Goal: Information Seeking & Learning: Check status

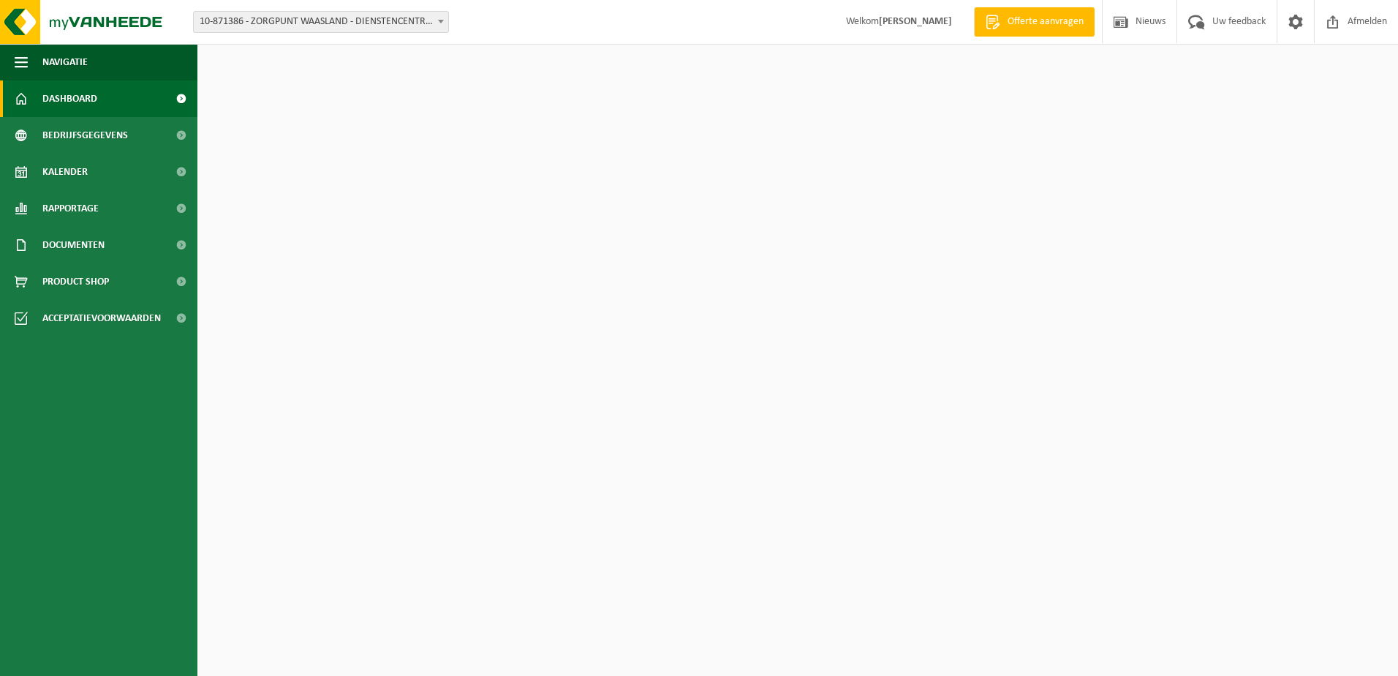
click at [321, 18] on span "10-871386 - ZORGPUNT WAASLAND - DIENSTENCENTRUM [GEOGRAPHIC_DATA]" at bounding box center [321, 22] width 254 height 20
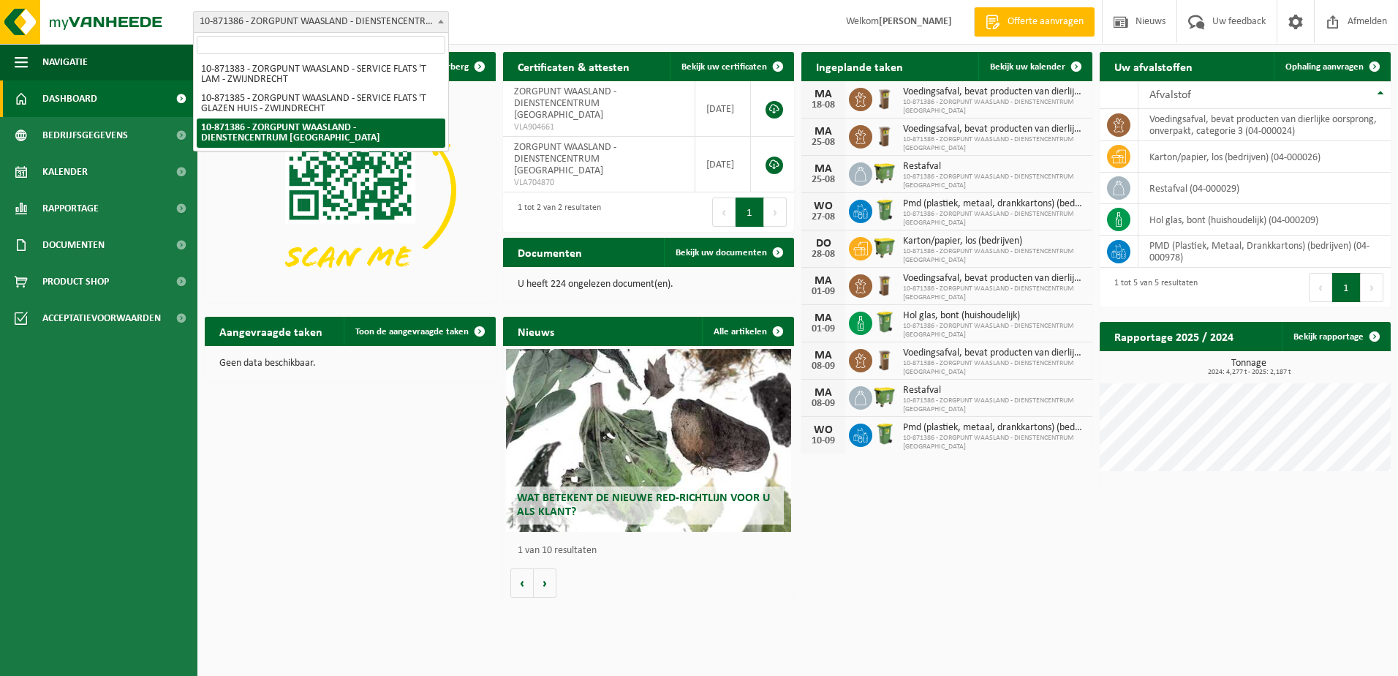
click at [321, 18] on span "10-871386 - ZORGPUNT WAASLAND - DIENSTENCENTRUM [GEOGRAPHIC_DATA]" at bounding box center [321, 22] width 254 height 20
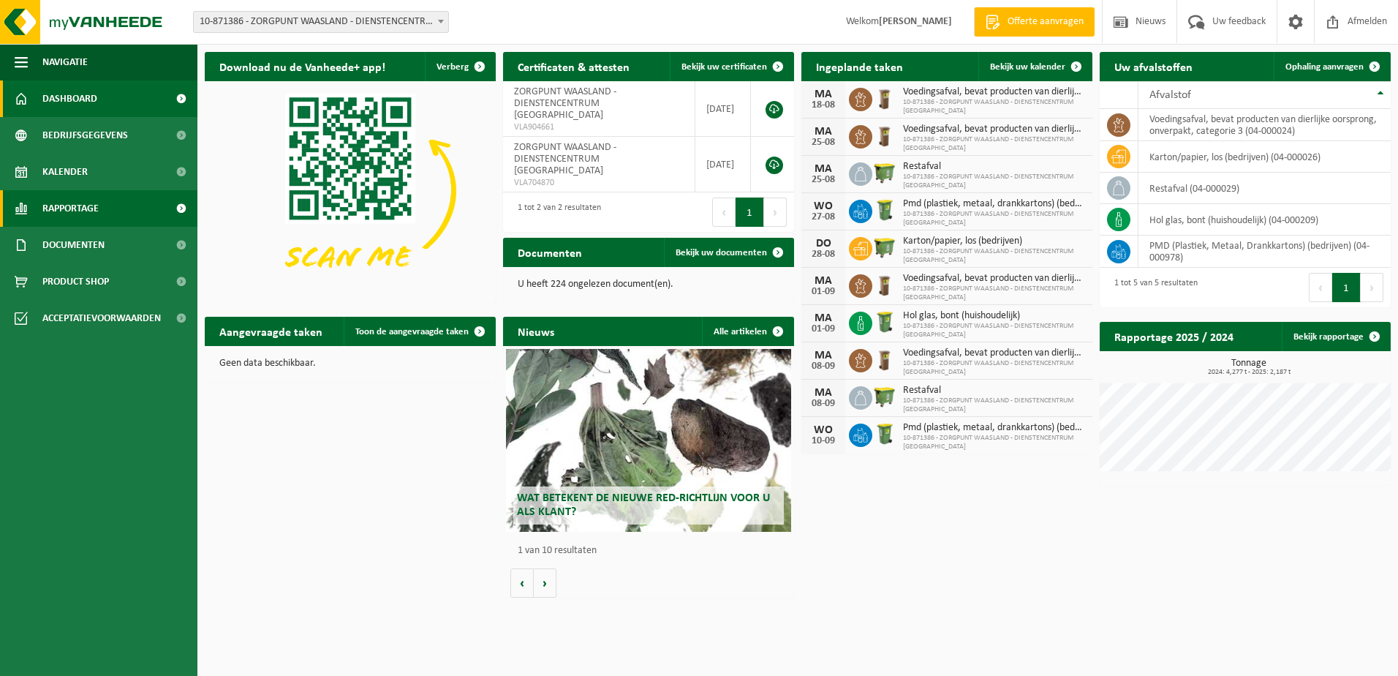
click at [47, 200] on span "Rapportage" at bounding box center [70, 208] width 56 height 37
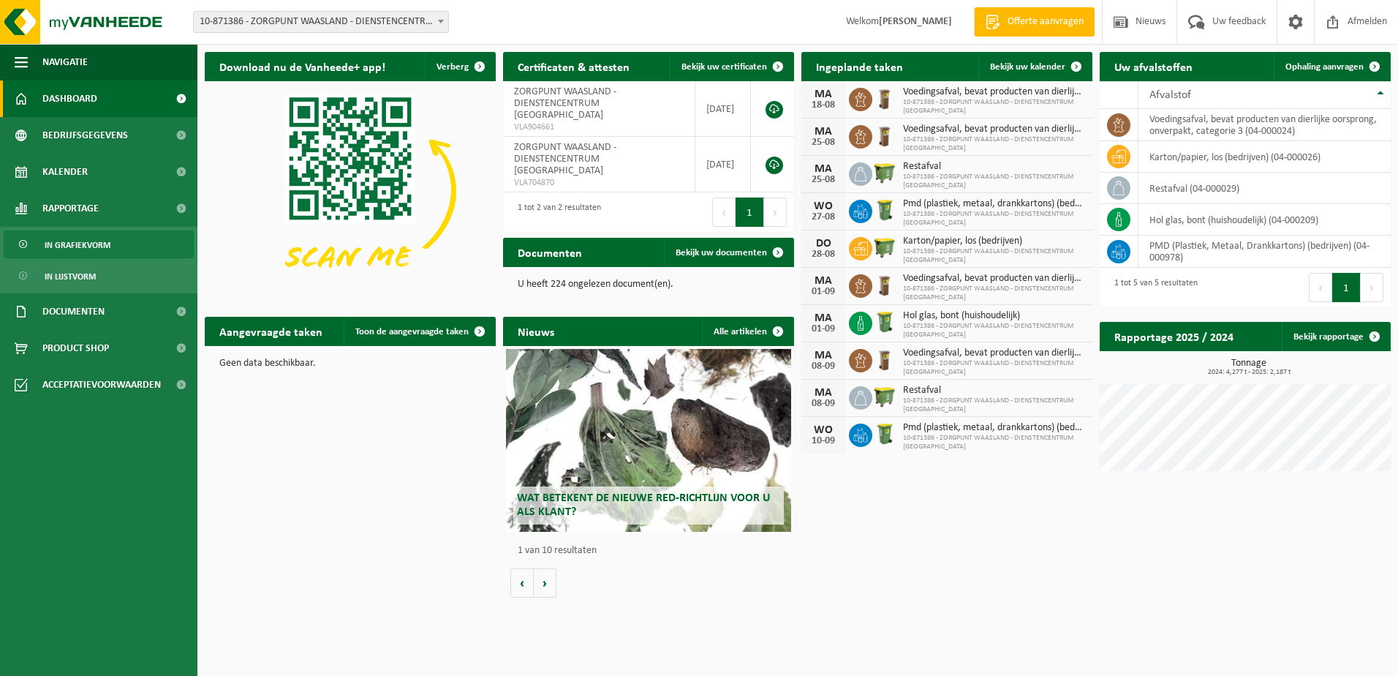
click at [72, 244] on span "In grafiekvorm" at bounding box center [78, 245] width 66 height 28
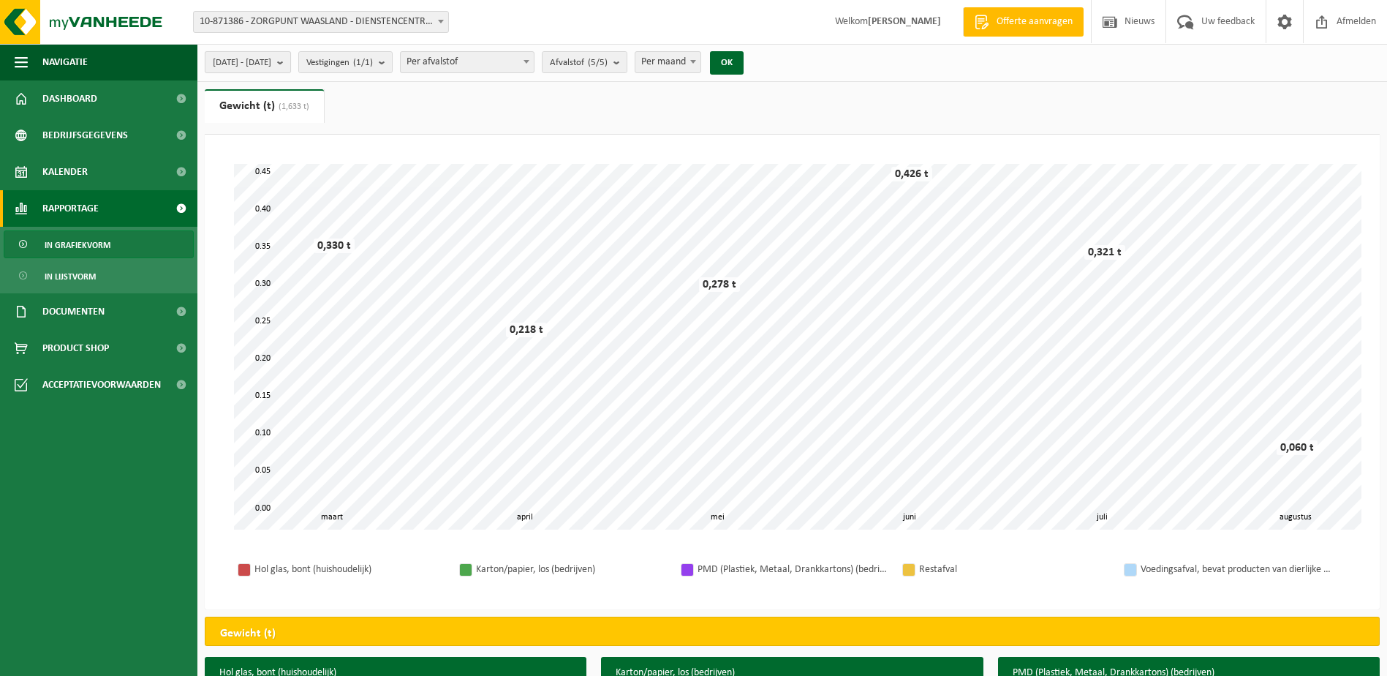
click at [290, 58] on b "submit" at bounding box center [283, 62] width 13 height 20
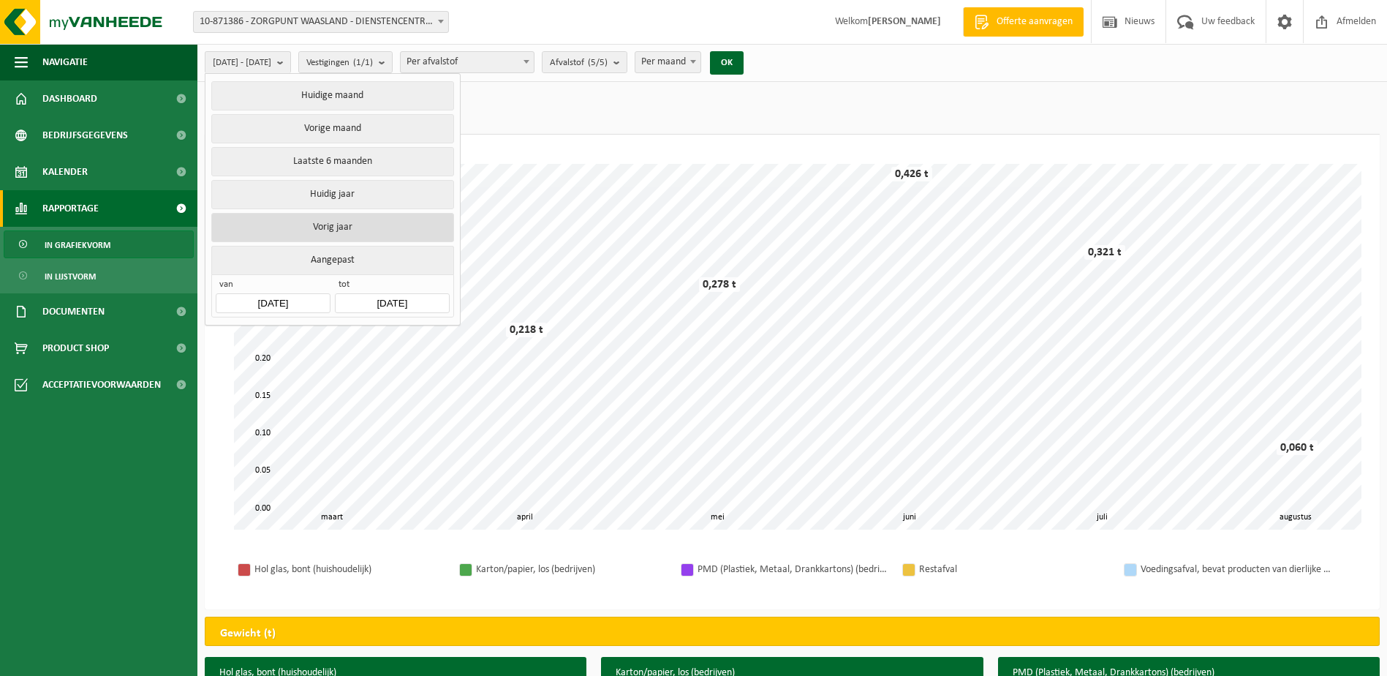
click at [360, 213] on button "Vorig jaar" at bounding box center [332, 227] width 242 height 29
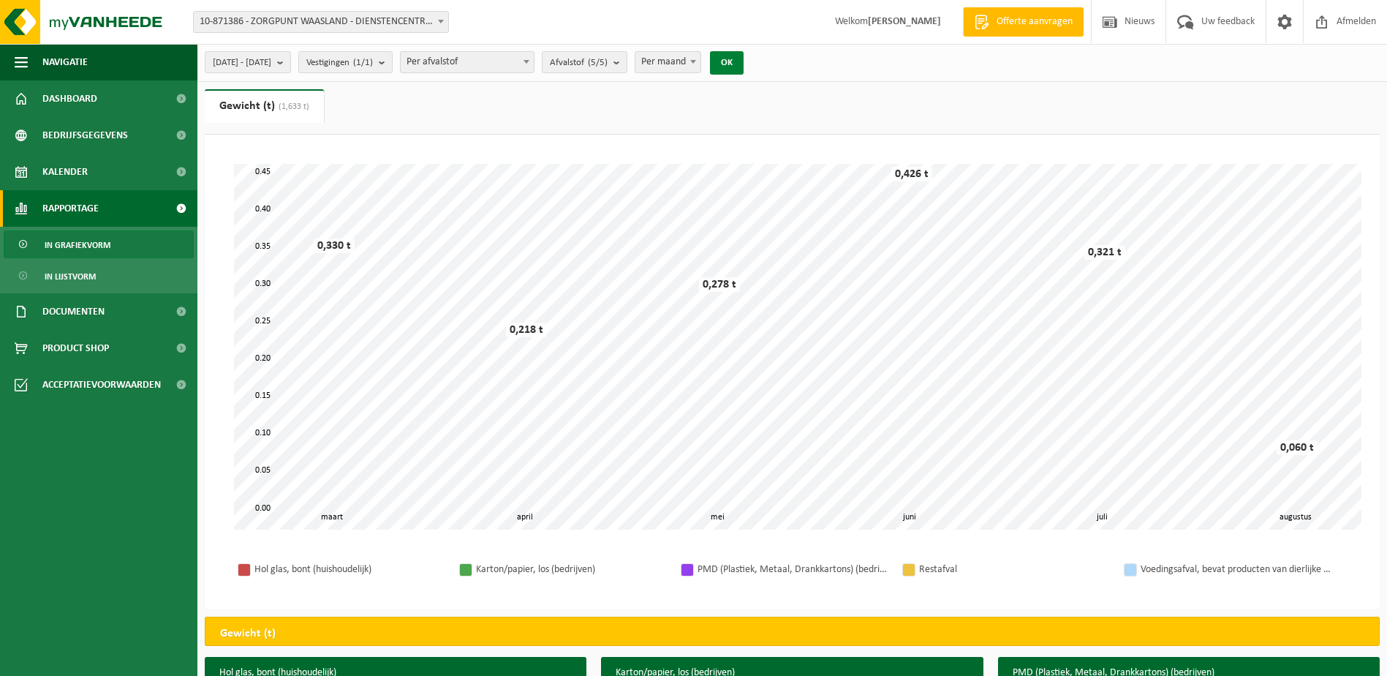
click at [744, 71] on button "OK" at bounding box center [727, 62] width 34 height 23
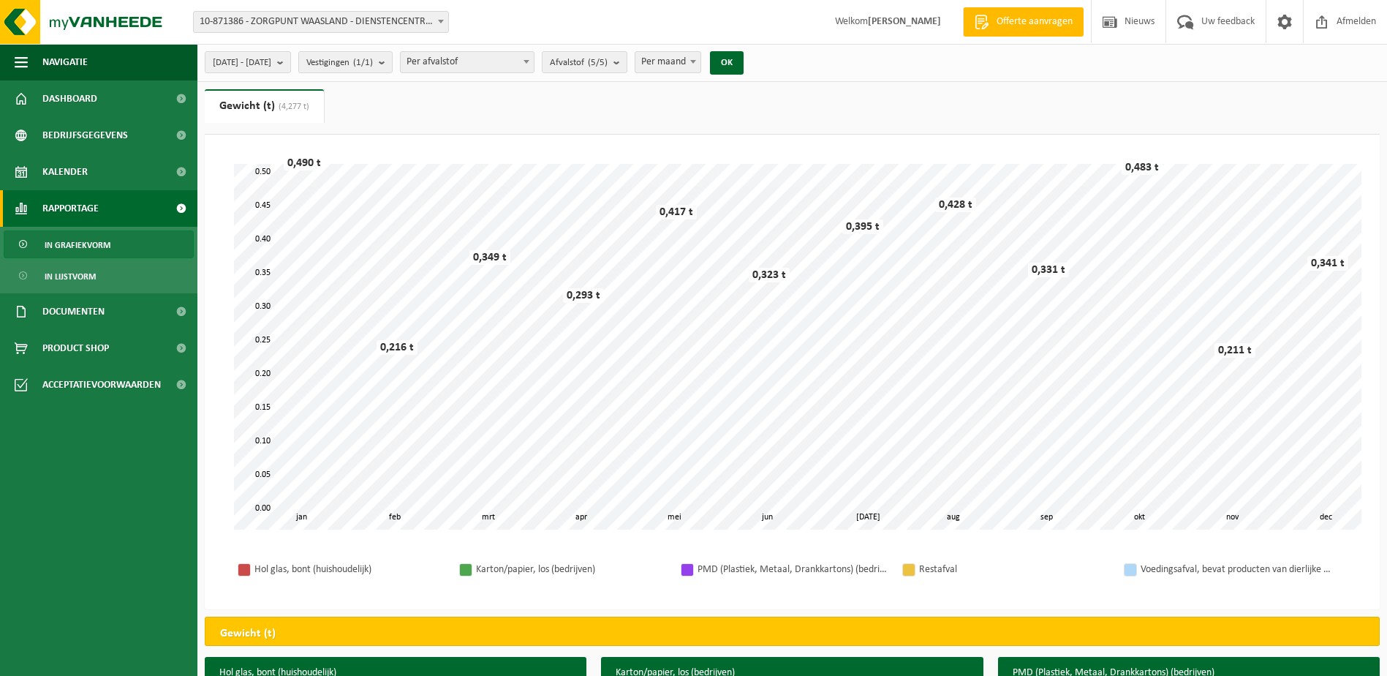
click at [697, 59] on span "Per maand" at bounding box center [667, 62] width 65 height 20
select select "3"
click at [760, 61] on div "[DATE] - [DATE] Huidige maand Vorige maand Laatste 6 maanden Huidig jaar Vorig …" at bounding box center [478, 62] width 562 height 31
click at [744, 61] on button "OK" at bounding box center [727, 62] width 34 height 23
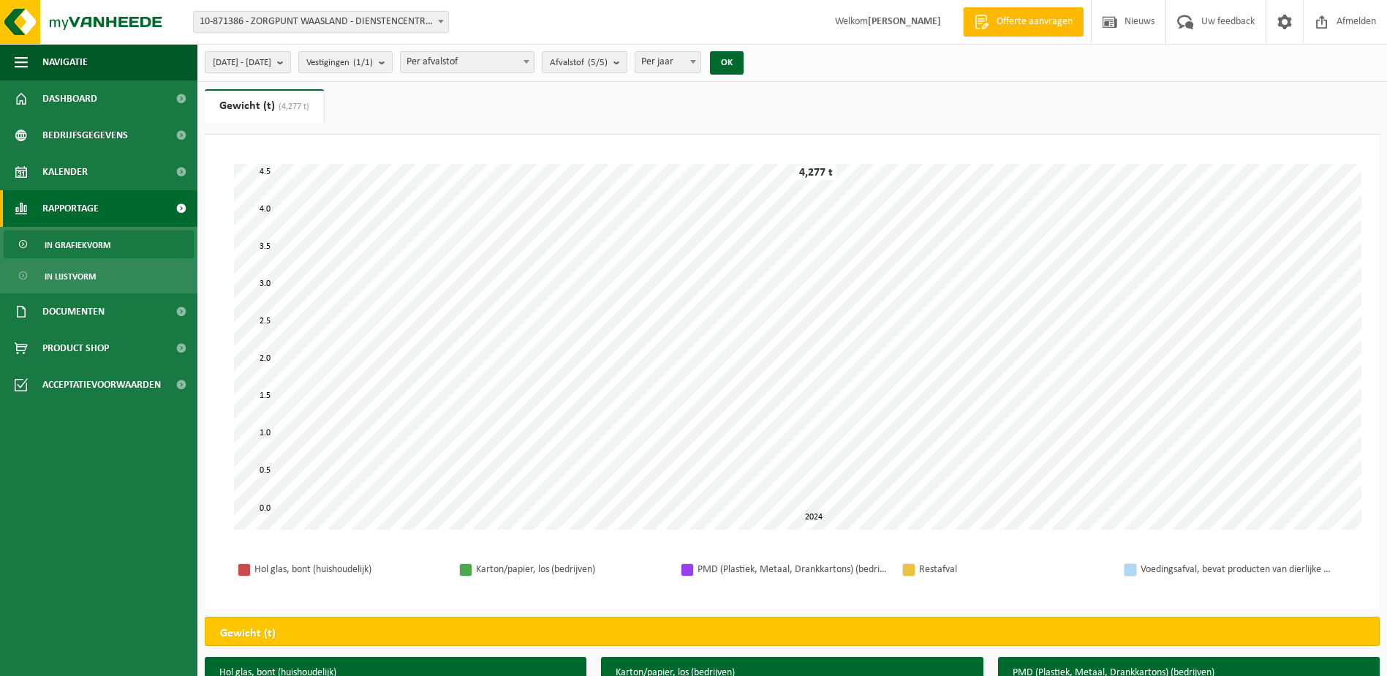
click at [290, 57] on b "submit" at bounding box center [283, 62] width 13 height 20
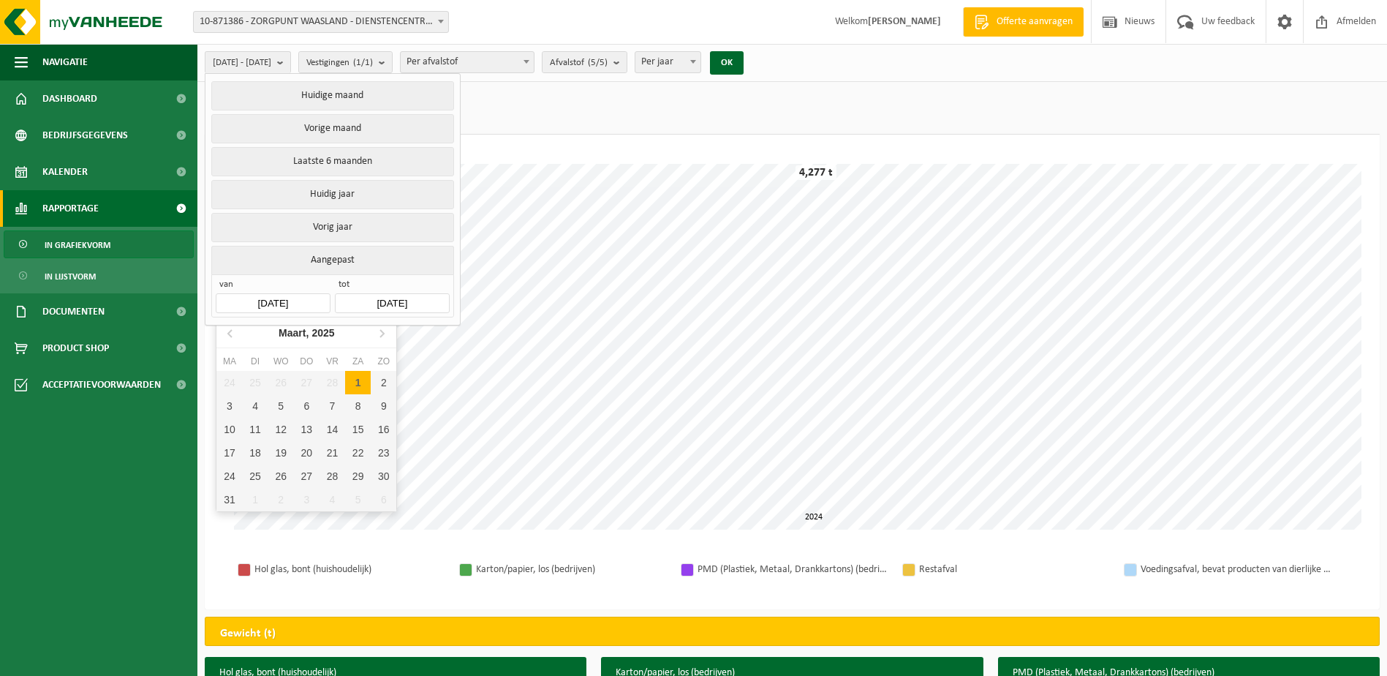
click at [298, 293] on input "[DATE]" at bounding box center [273, 303] width 114 height 20
click at [369, 306] on input "[DATE]" at bounding box center [392, 303] width 114 height 20
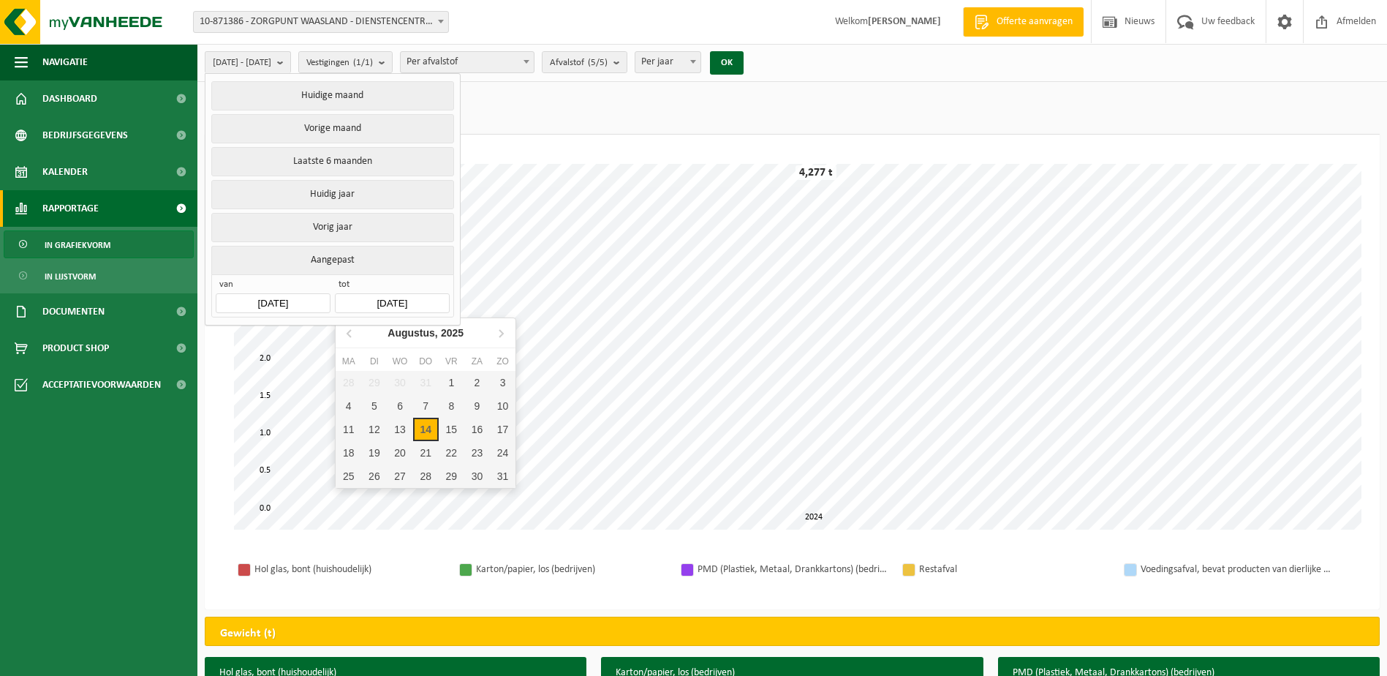
drag, startPoint x: 423, startPoint y: 429, endPoint x: 414, endPoint y: 410, distance: 20.3
click at [423, 429] on div "14" at bounding box center [426, 429] width 26 height 23
type input "[DATE]"
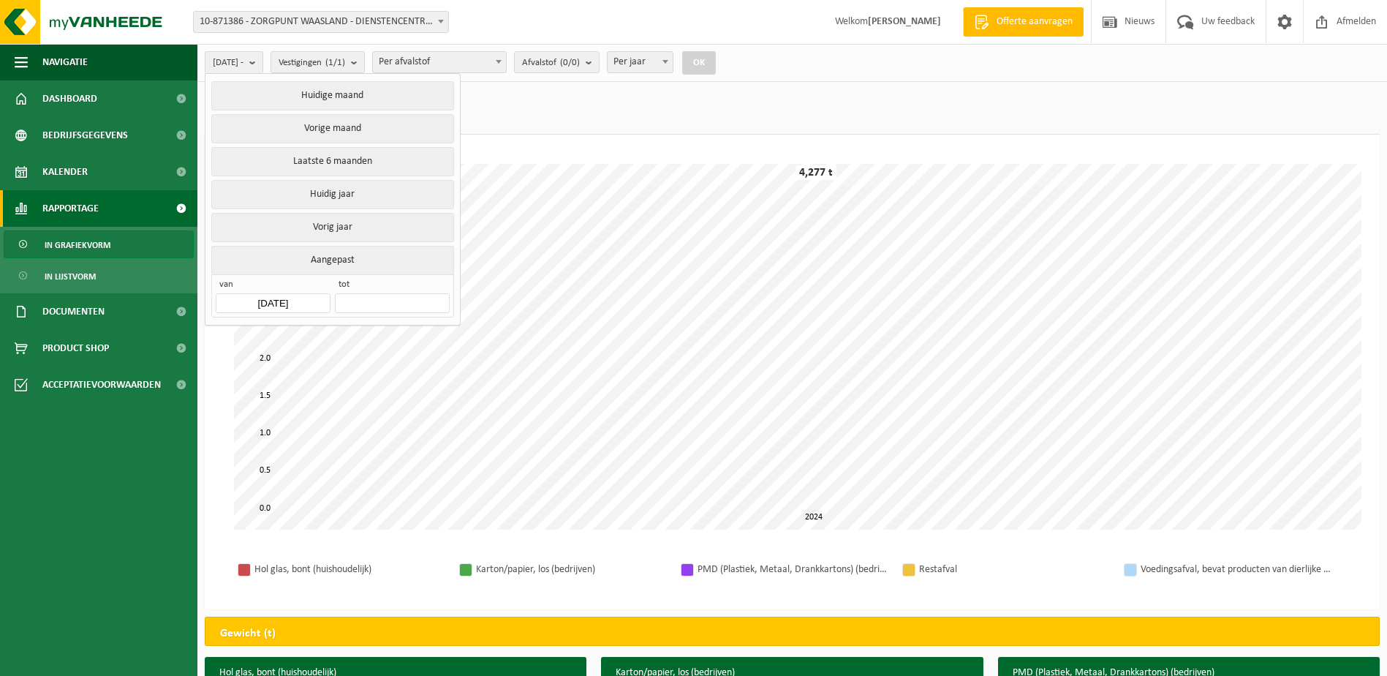
click at [532, 156] on div "Even geduld. Door de grote hoeveelheid gegevens duurt het laden even. 0.0 4.5 0…" at bounding box center [792, 346] width 1146 height 395
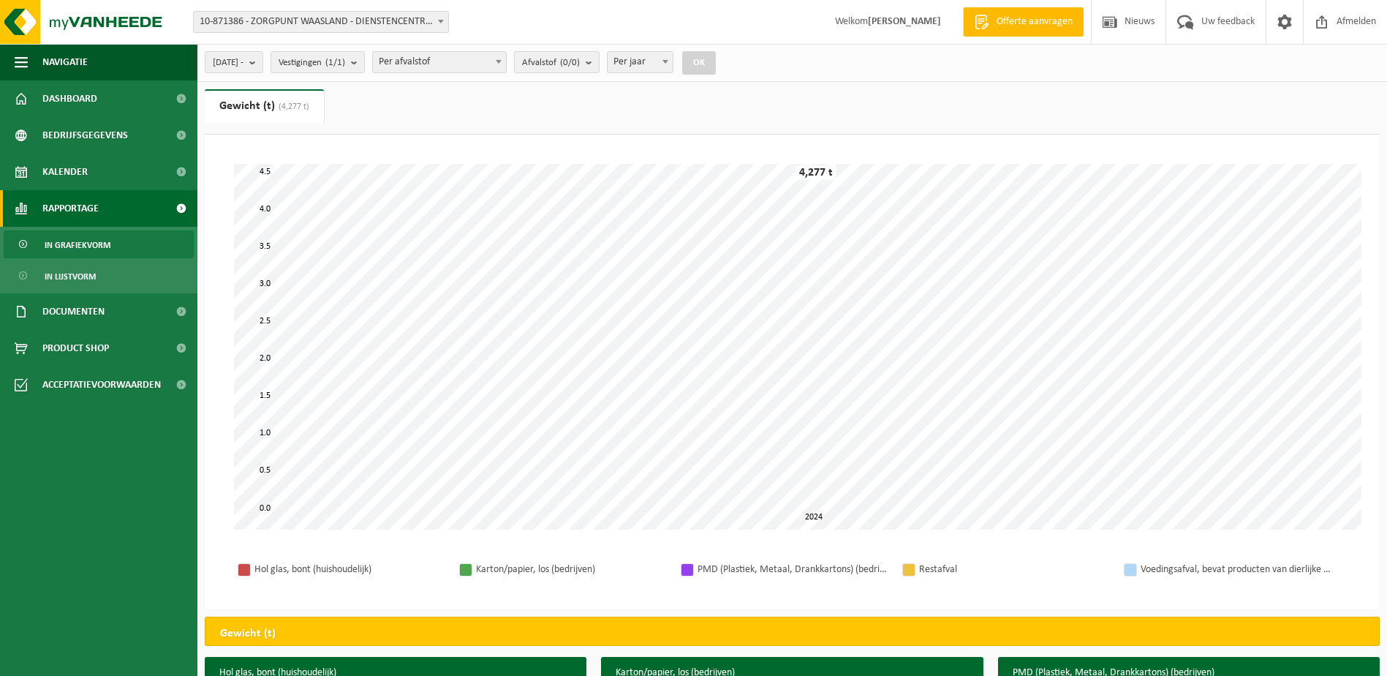
click at [716, 72] on button "OK" at bounding box center [699, 62] width 34 height 23
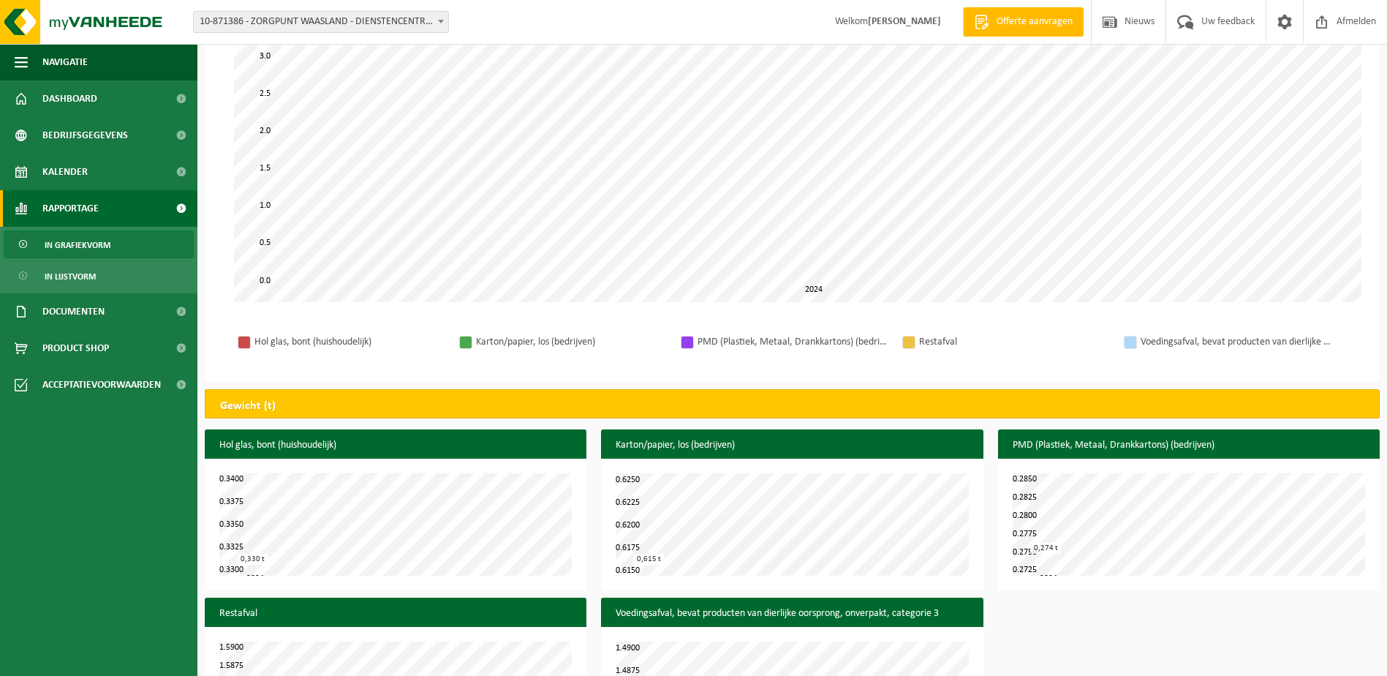
scroll to position [105, 0]
